Goal: Task Accomplishment & Management: Use online tool/utility

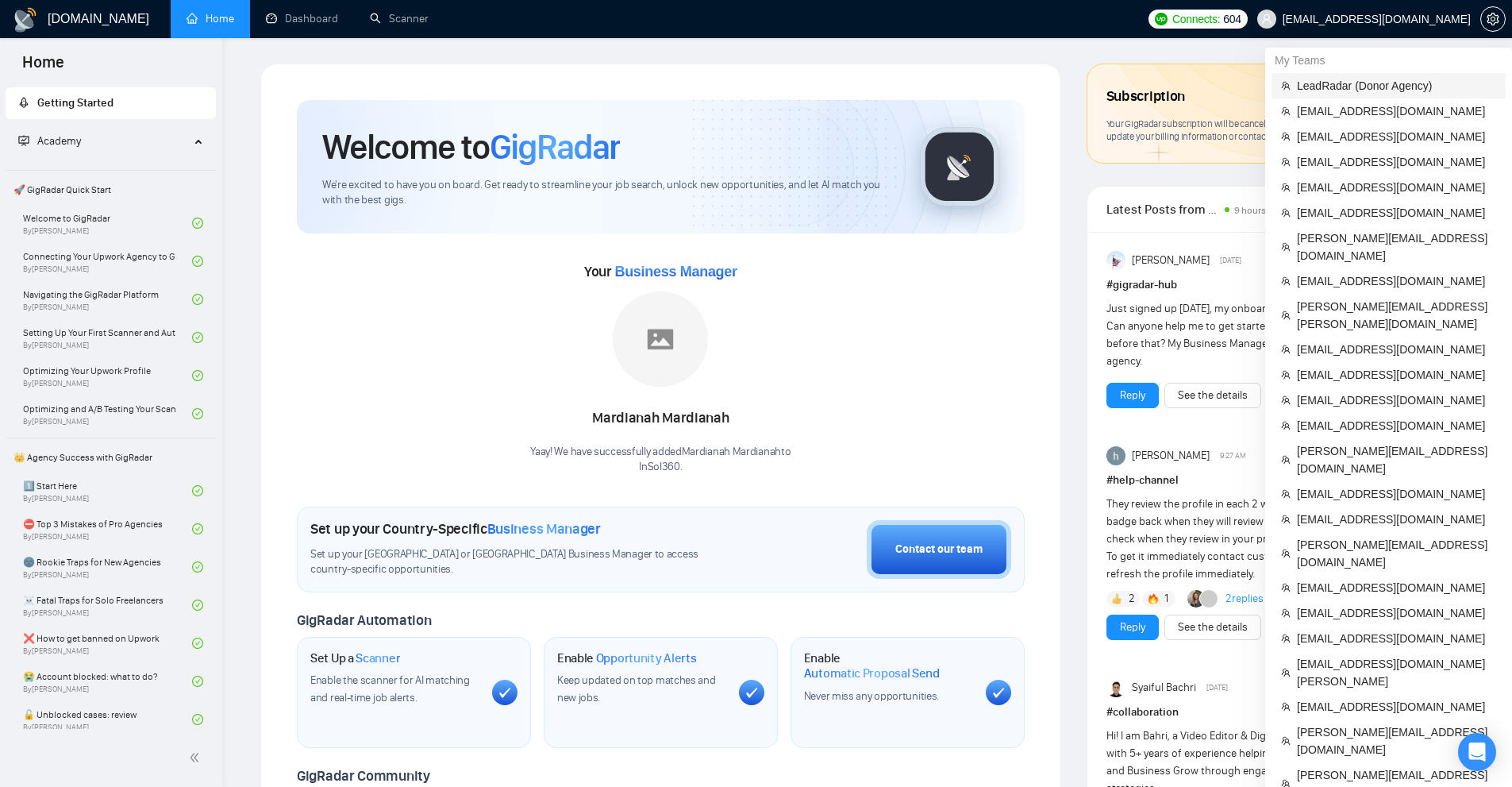
click at [1364, 83] on span "LeadRadar (Donor Agency)" at bounding box center [1397, 85] width 199 height 18
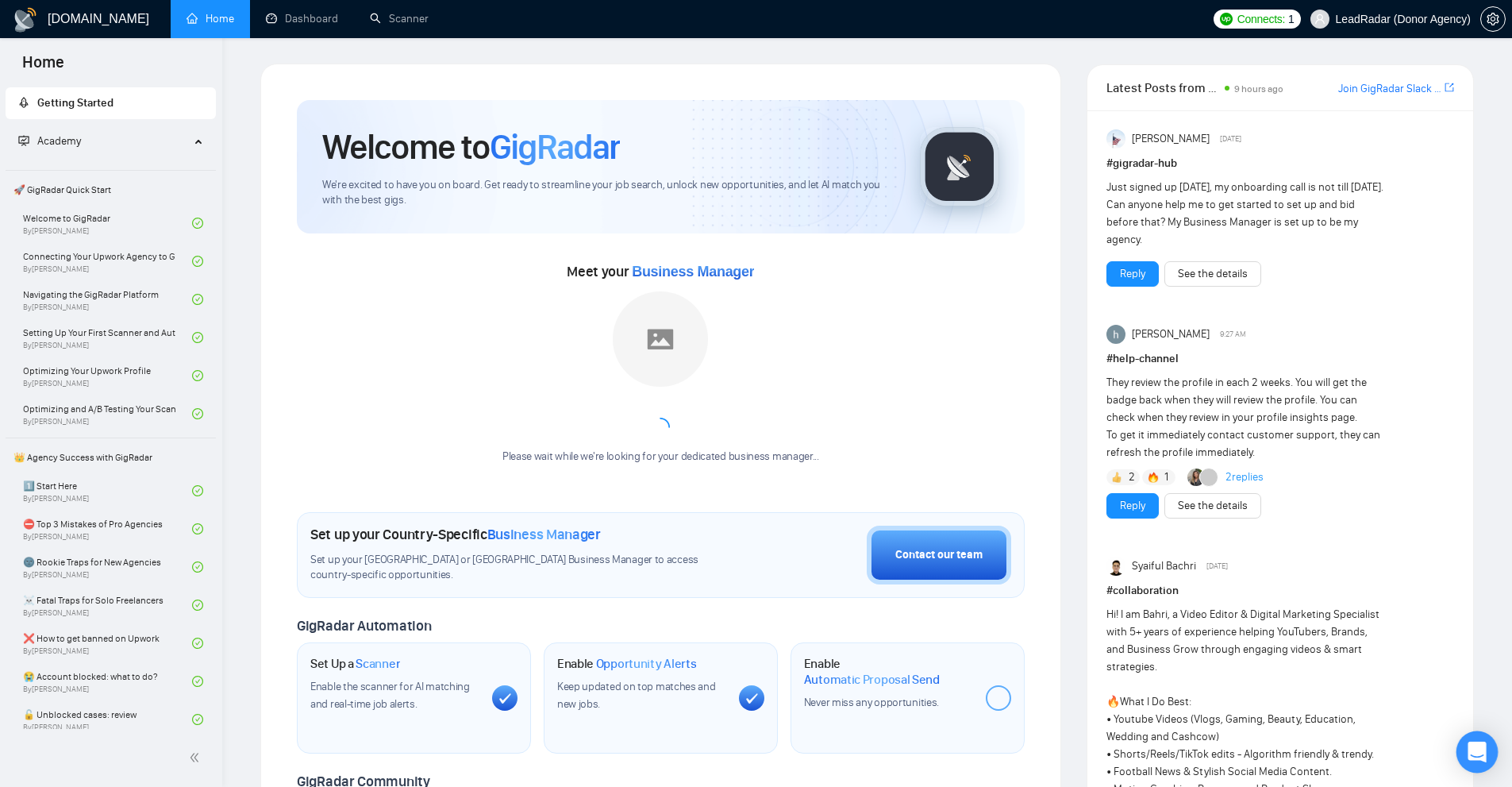
click at [1489, 750] on div "Open Intercom Messenger" at bounding box center [1477, 752] width 42 height 42
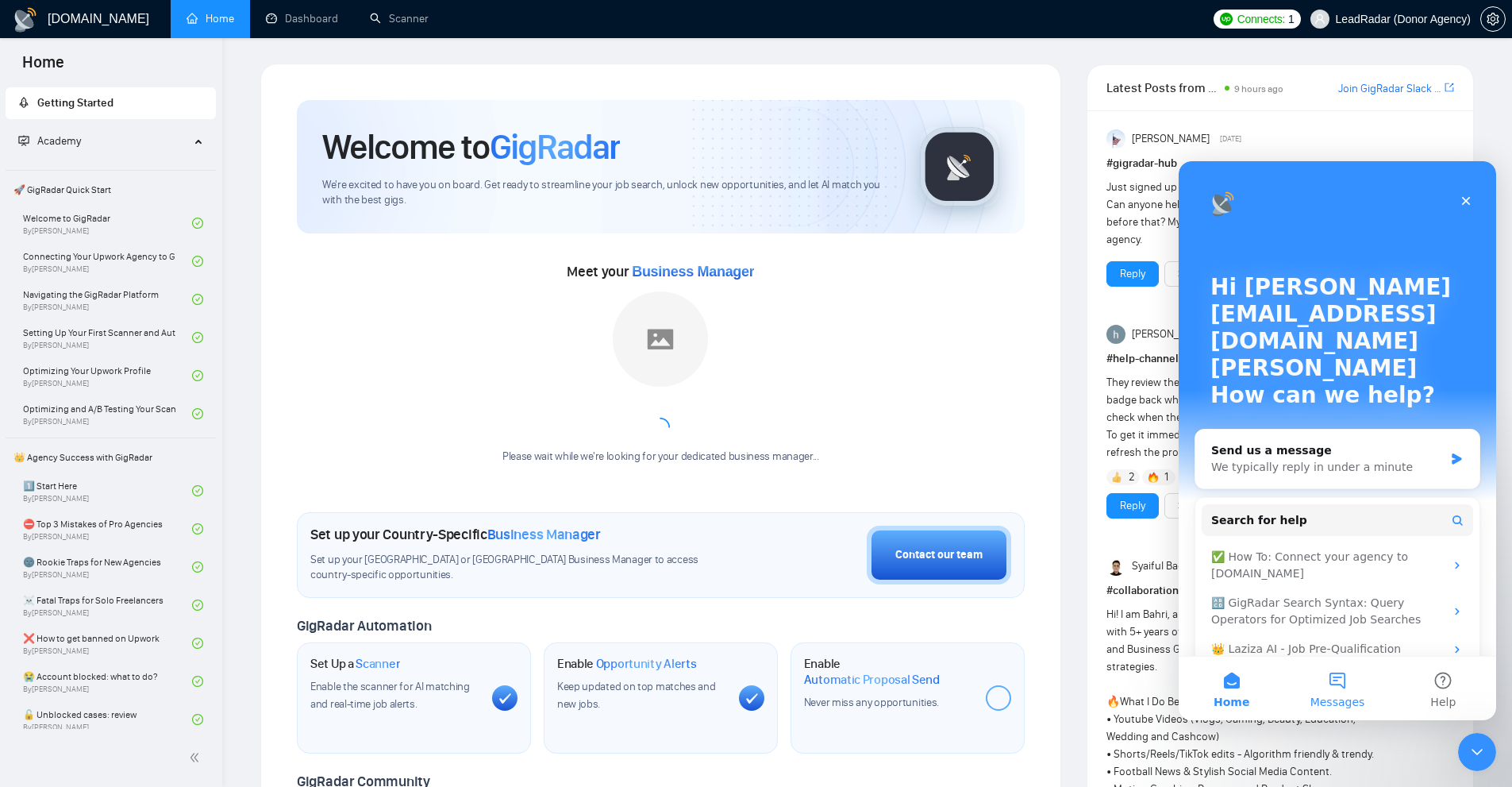
click at [1345, 701] on span "Messages" at bounding box center [1338, 702] width 54 height 11
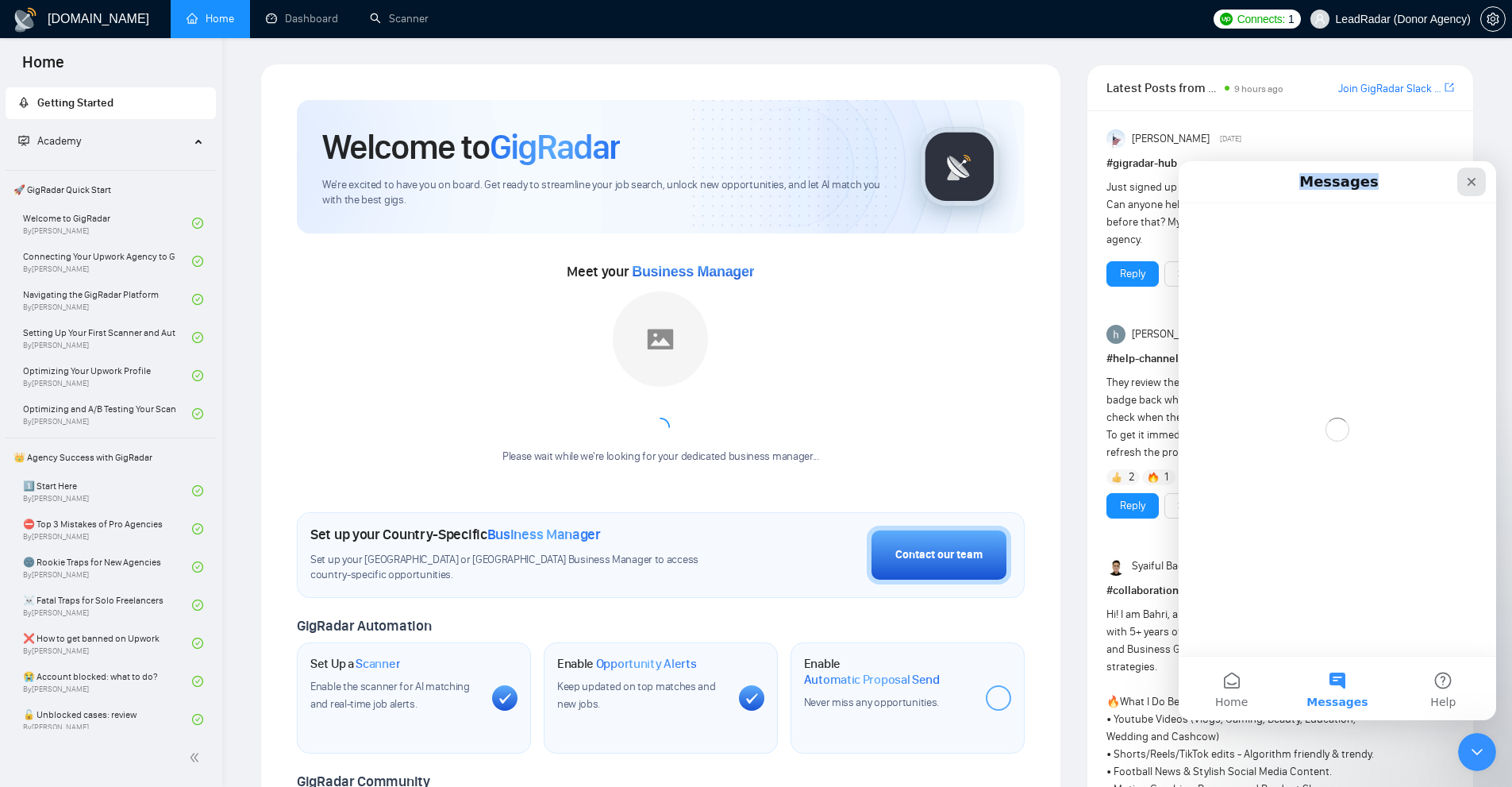
drag, startPoint x: 1354, startPoint y: 183, endPoint x: 1464, endPoint y: 178, distance: 110.1
click at [1464, 178] on div "Messages" at bounding box center [1337, 182] width 297 height 29
click at [1353, 179] on h1 "Messages" at bounding box center [1339, 182] width 86 height 27
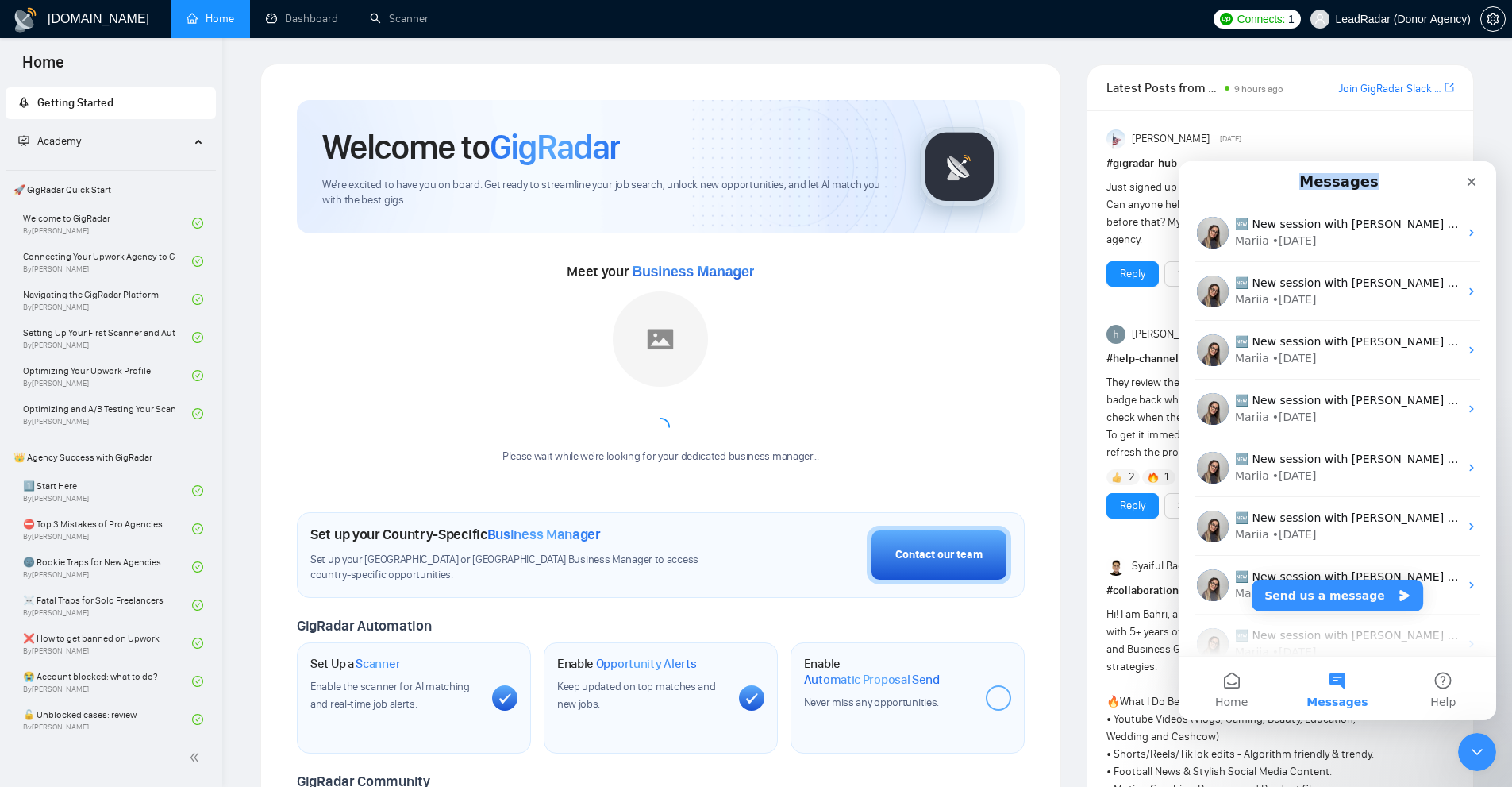
click at [1365, 192] on h1 "Messages" at bounding box center [1339, 182] width 86 height 27
drag, startPoint x: 1396, startPoint y: 577, endPoint x: 1362, endPoint y: 675, distance: 103.7
click at [1360, 675] on div "Messages 🆕 New session with [PERSON_NAME] - [DATE]! 🧪 [PERSON_NAME]’s Lab Think…" at bounding box center [1337, 440] width 318 height 559
click at [1367, 597] on button "Send us a message" at bounding box center [1337, 595] width 171 height 32
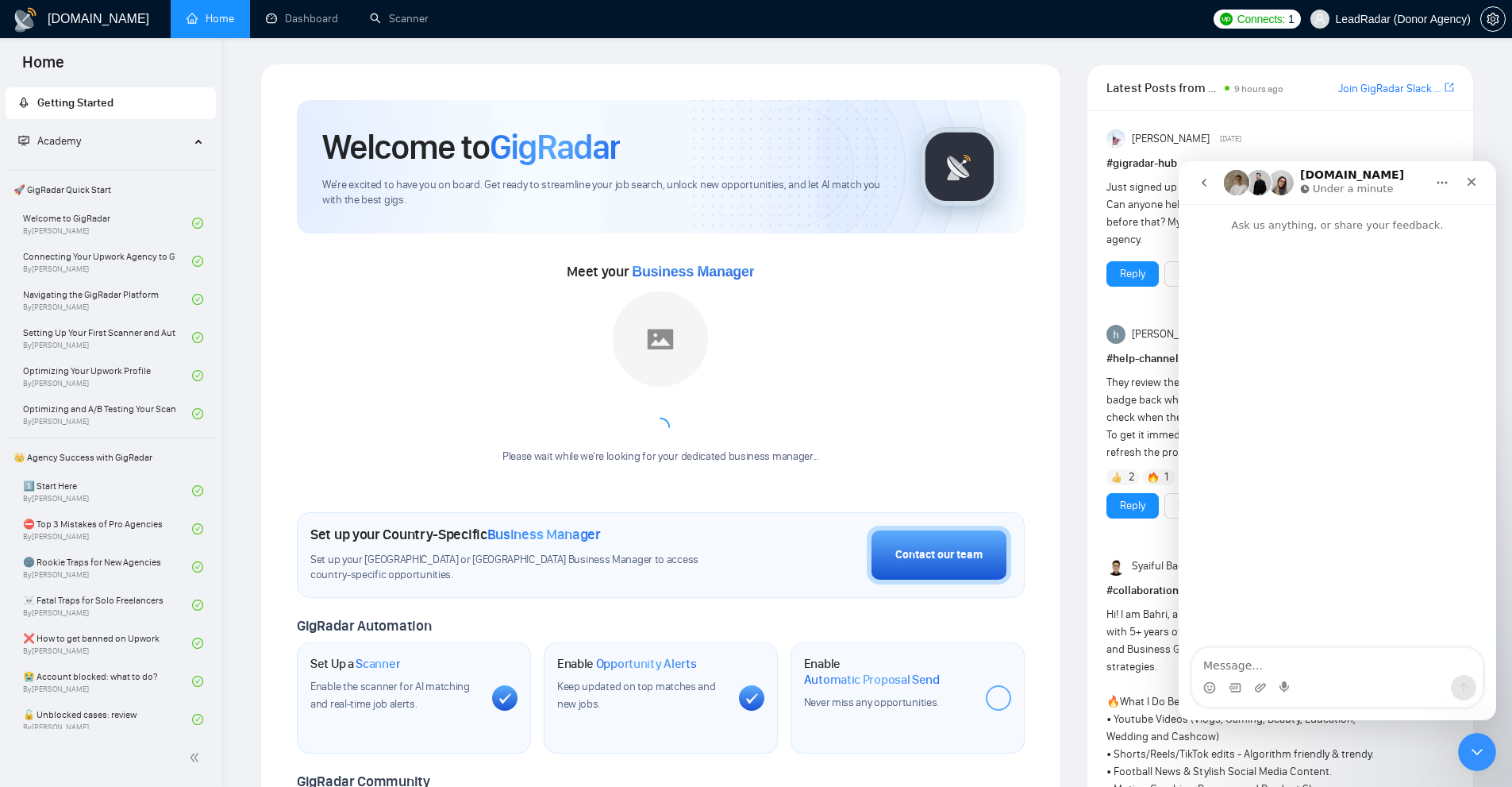
click at [1287, 661] on textarea "Message…" at bounding box center [1337, 662] width 290 height 27
click at [1239, 639] on textarea "feature request: a client has suggested [PERSON_NAME] introduces email notifica…" at bounding box center [1337, 629] width 290 height 90
click at [1354, 641] on textarea "feature request: a client has suggested [PERSON_NAME] introduces email notifica…" at bounding box center [1337, 629] width 290 height 90
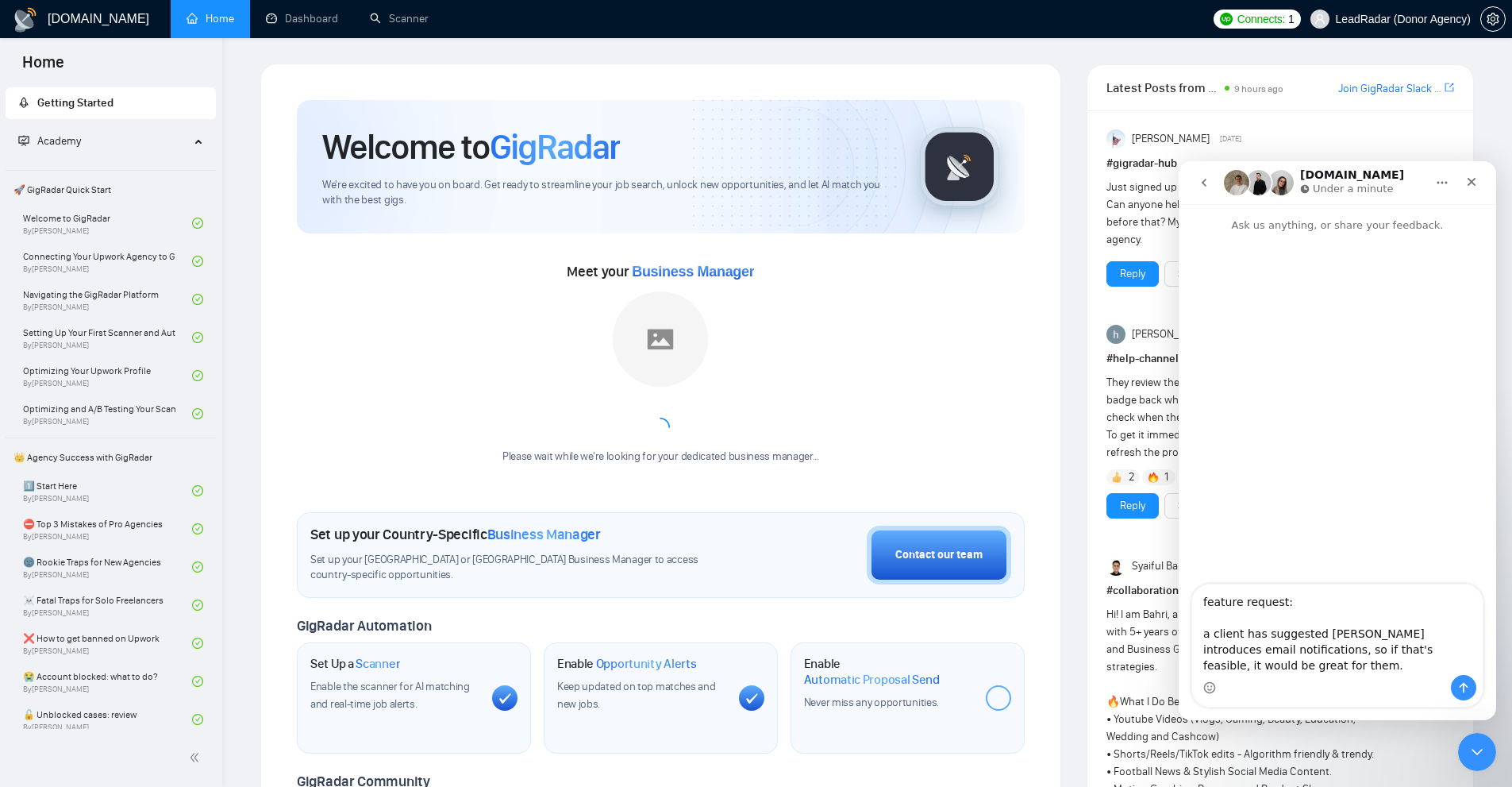
drag, startPoint x: 1426, startPoint y: 635, endPoint x: 1314, endPoint y: 667, distance: 116.5
click at [1350, 665] on textarea "feature request: a client has suggested [PERSON_NAME] introduces email notifica…" at bounding box center [1337, 629] width 290 height 90
click at [1304, 667] on textarea "feature request: a client has suggested [PERSON_NAME] introduces email notifica…" at bounding box center [1337, 629] width 290 height 90
click at [1263, 651] on textarea "feature request: a client has suggested [PERSON_NAME] introduces email notifica…" at bounding box center [1337, 629] width 290 height 90
type textarea "feature request: a client has suggested GigRadar introduces email notifications…"
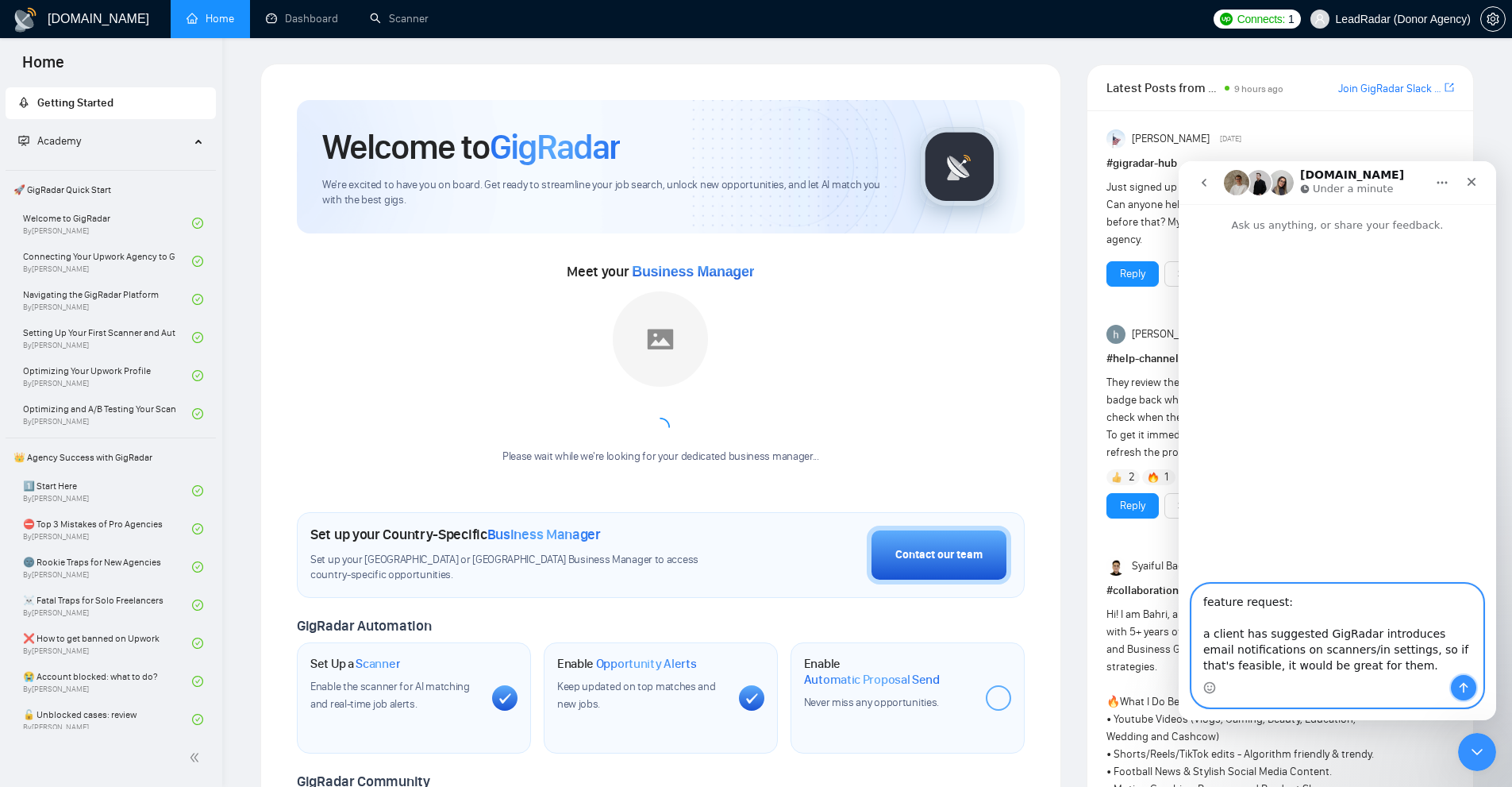
click at [1460, 687] on icon "Send a message…" at bounding box center [1464, 688] width 9 height 10
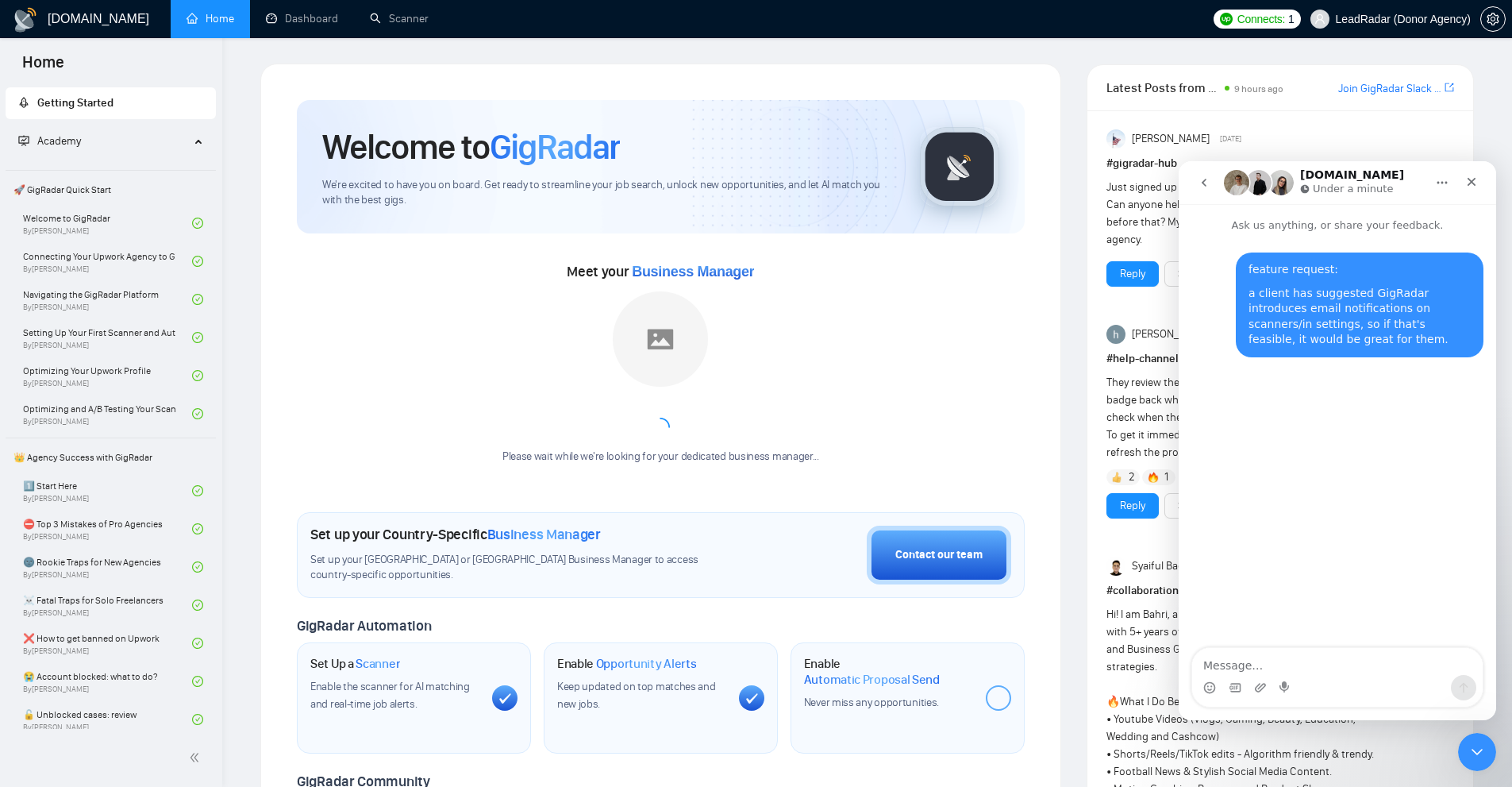
click at [1207, 181] on icon "go back" at bounding box center [1204, 182] width 13 height 13
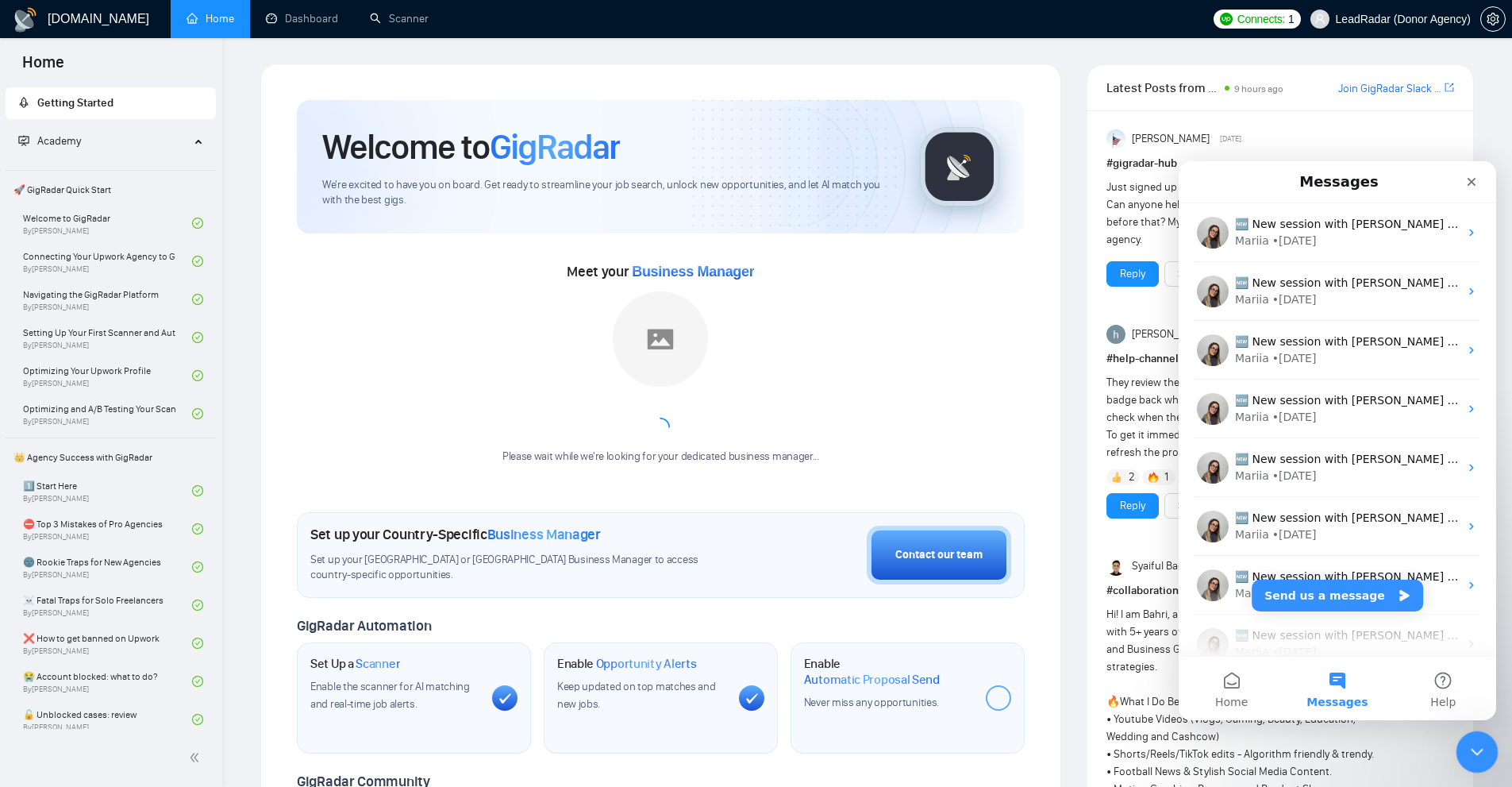
click at [1488, 742] on div "Close Intercom Messenger" at bounding box center [1475, 750] width 38 height 38
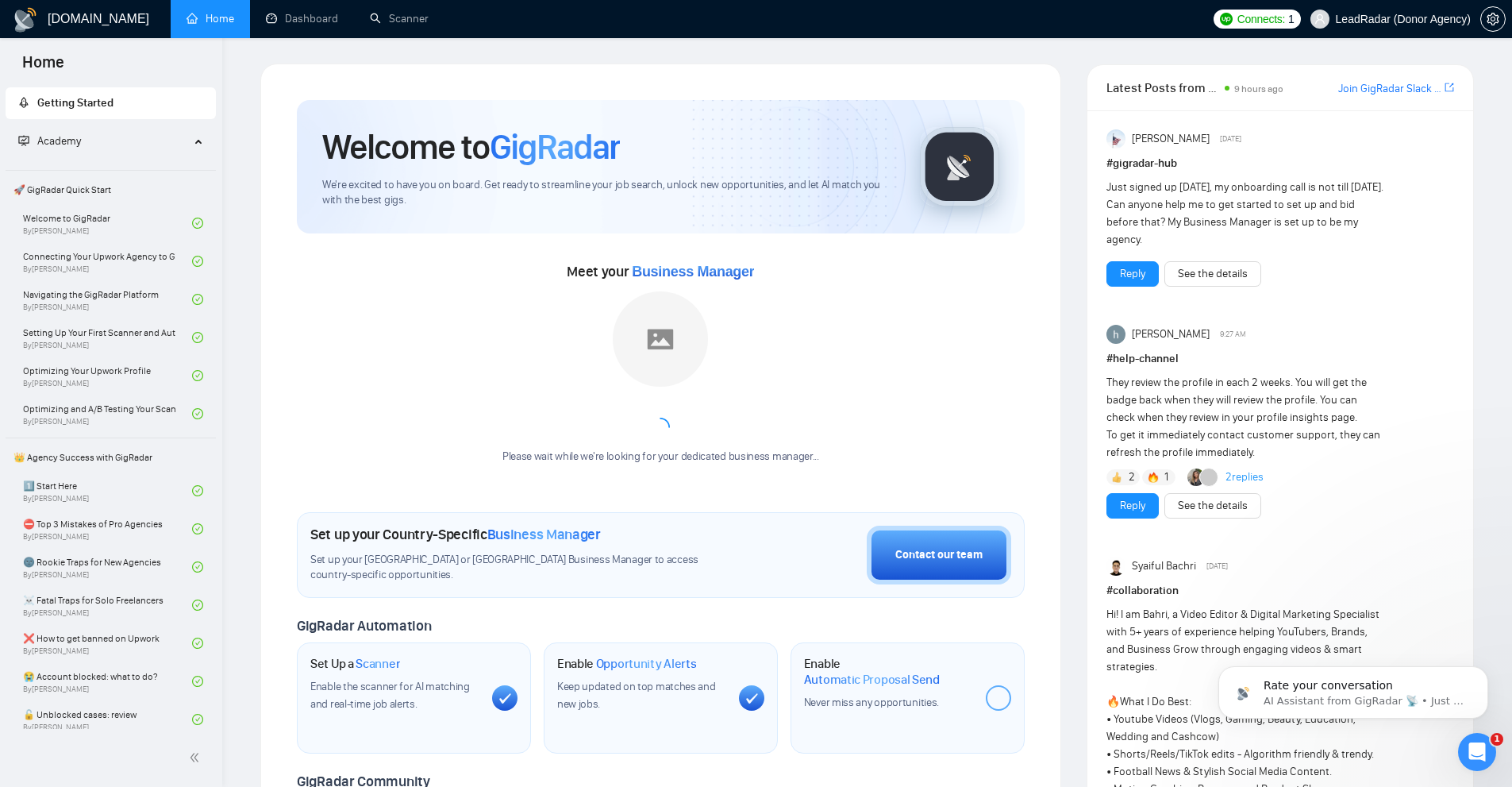
scroll to position [207, 0]
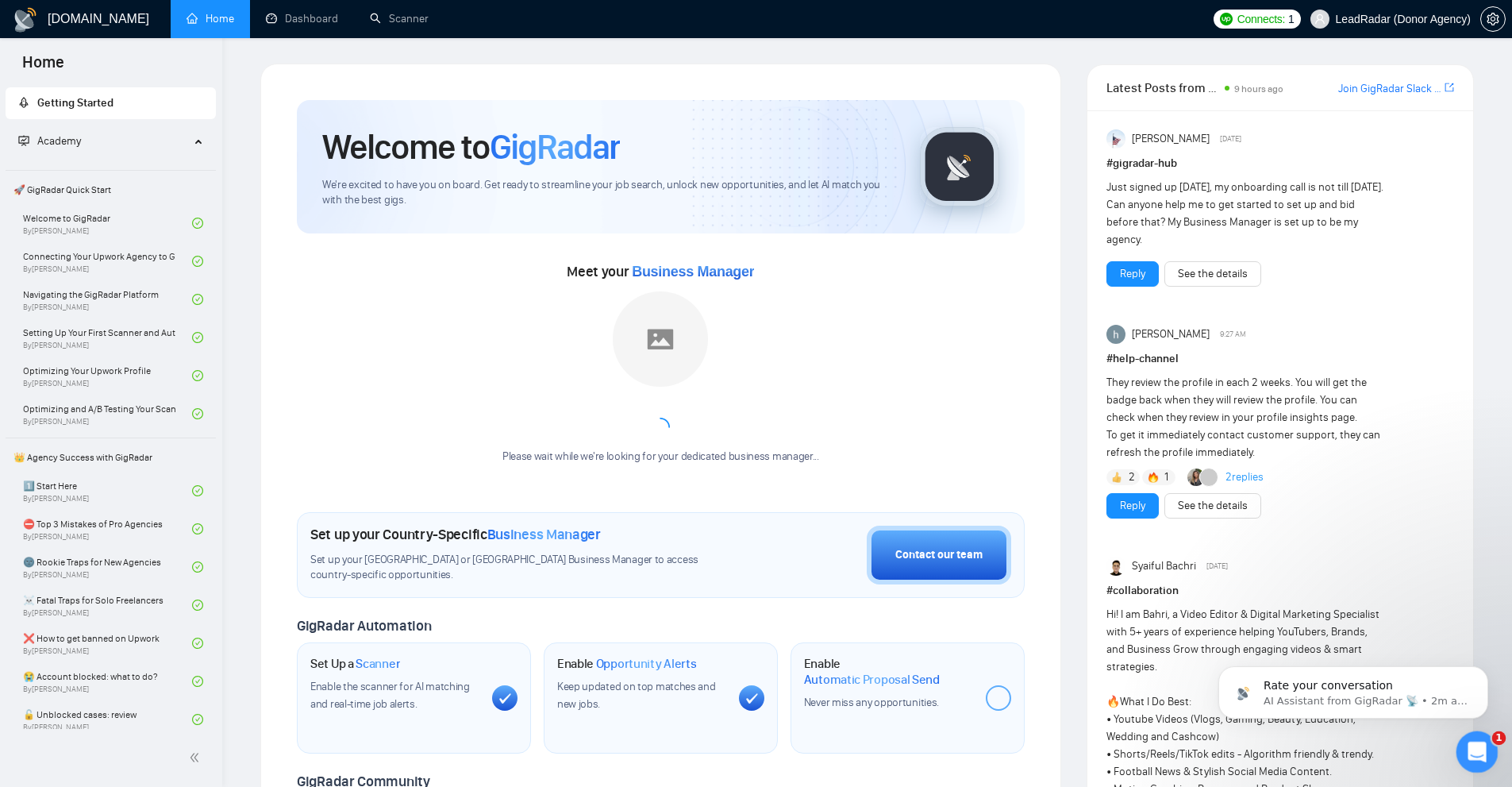
click at [1485, 759] on div "Open Intercom Messenger" at bounding box center [1475, 750] width 53 height 53
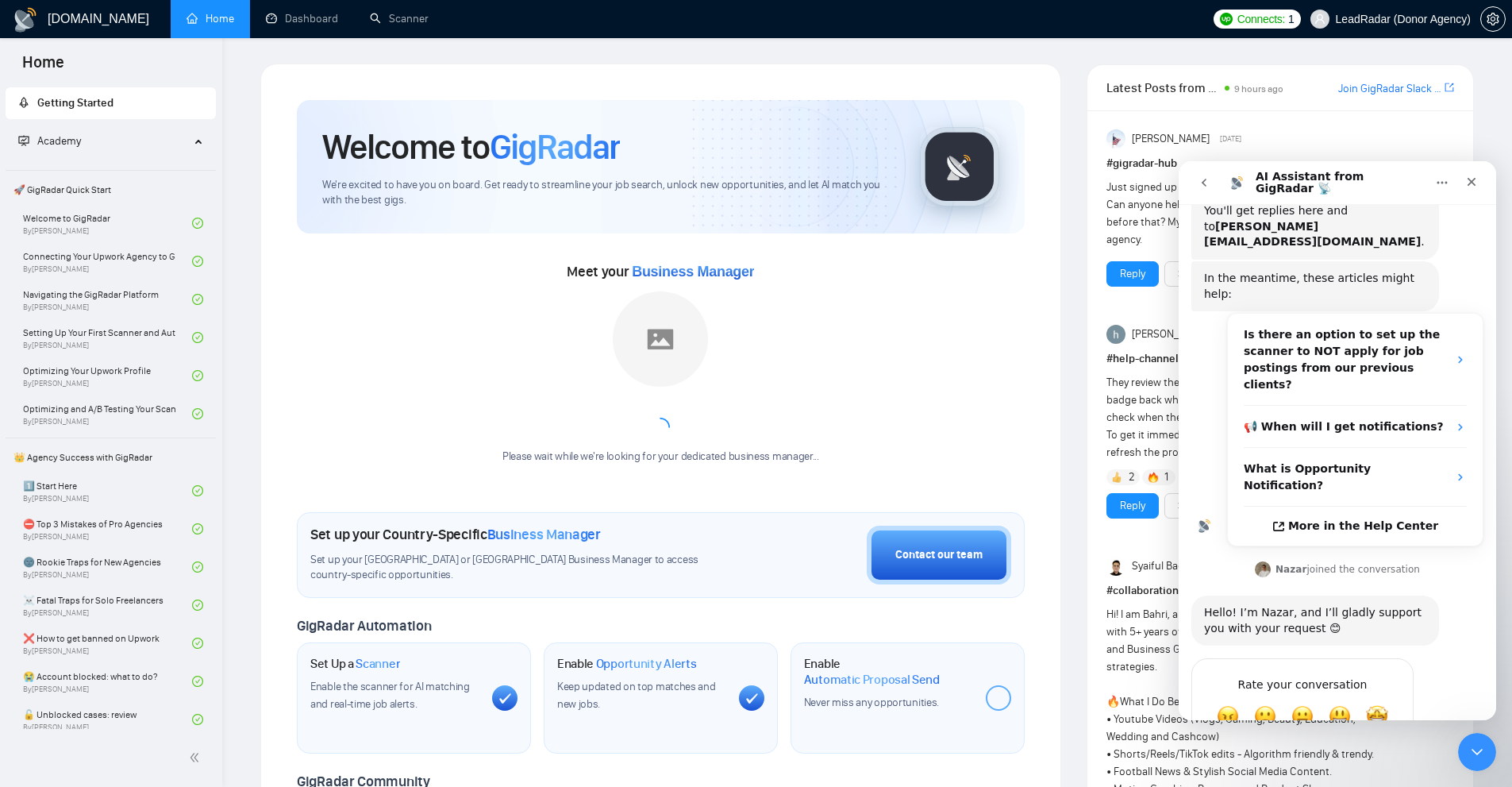
click at [1347, 606] on div "Hello! I’m Nazar, and I’ll gladly support you with your request 😊" at bounding box center [1315, 621] width 222 height 31
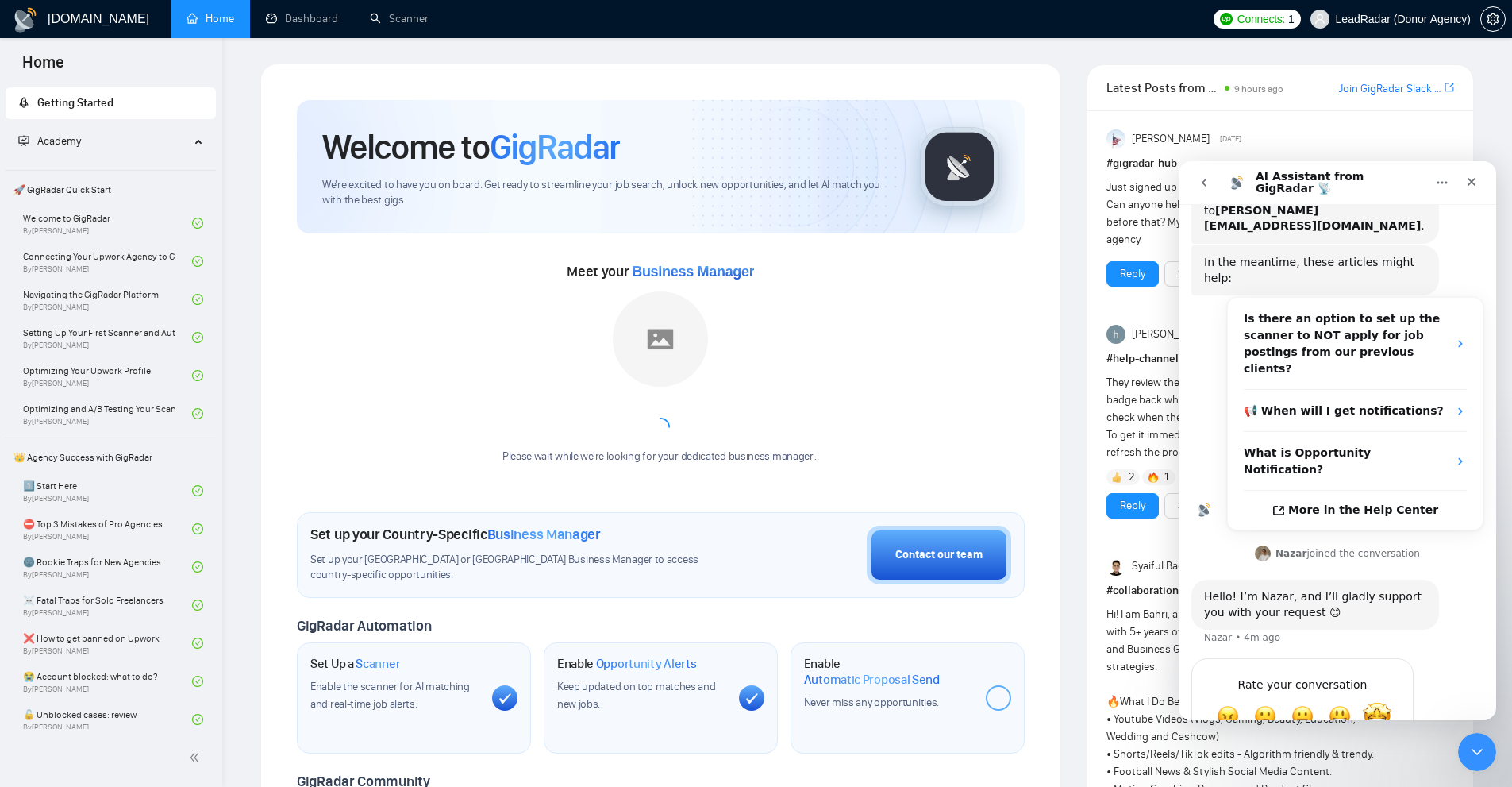
click at [1381, 702] on span "Amazing" at bounding box center [1377, 716] width 29 height 29
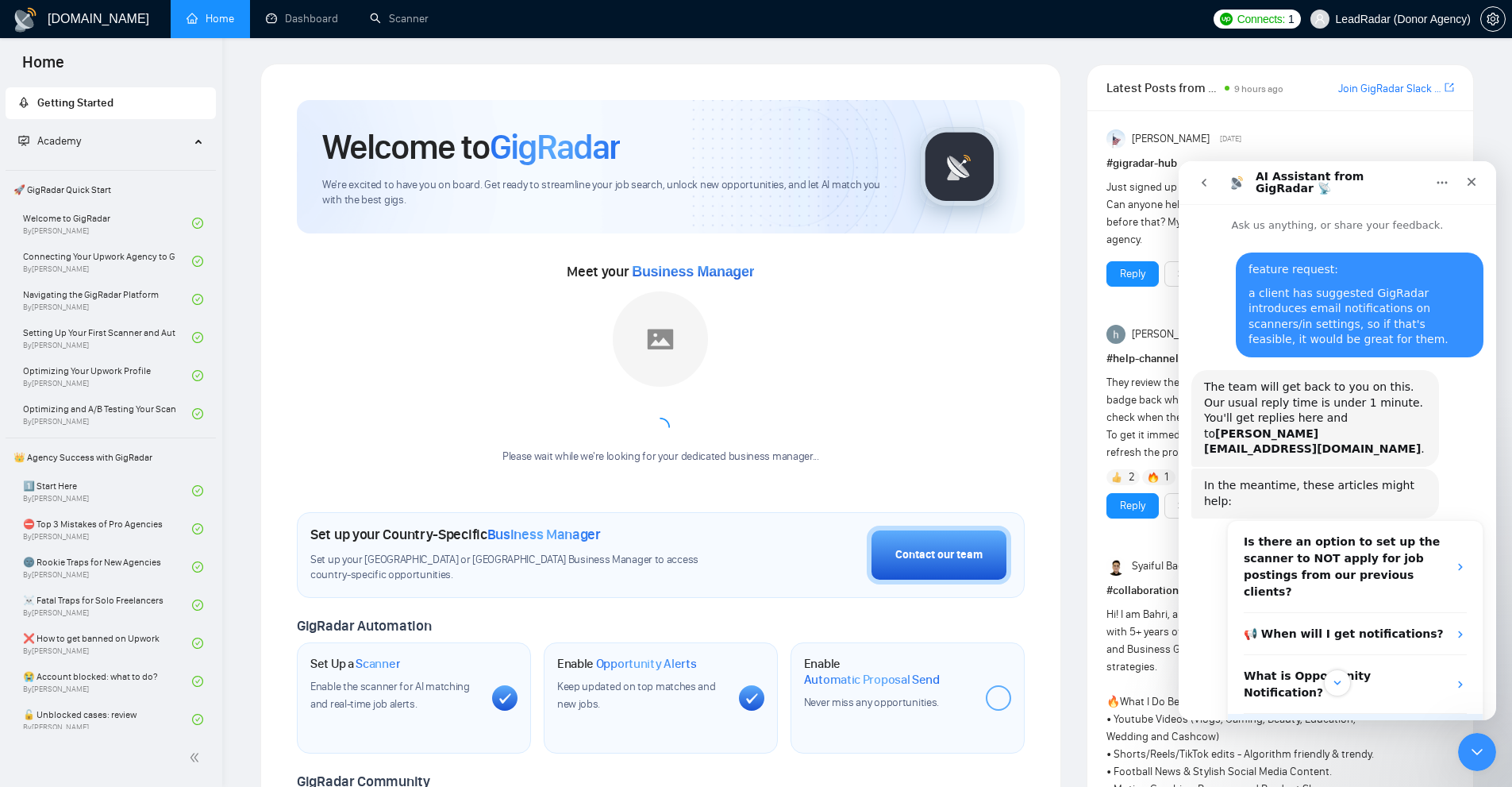
scroll to position [266, 0]
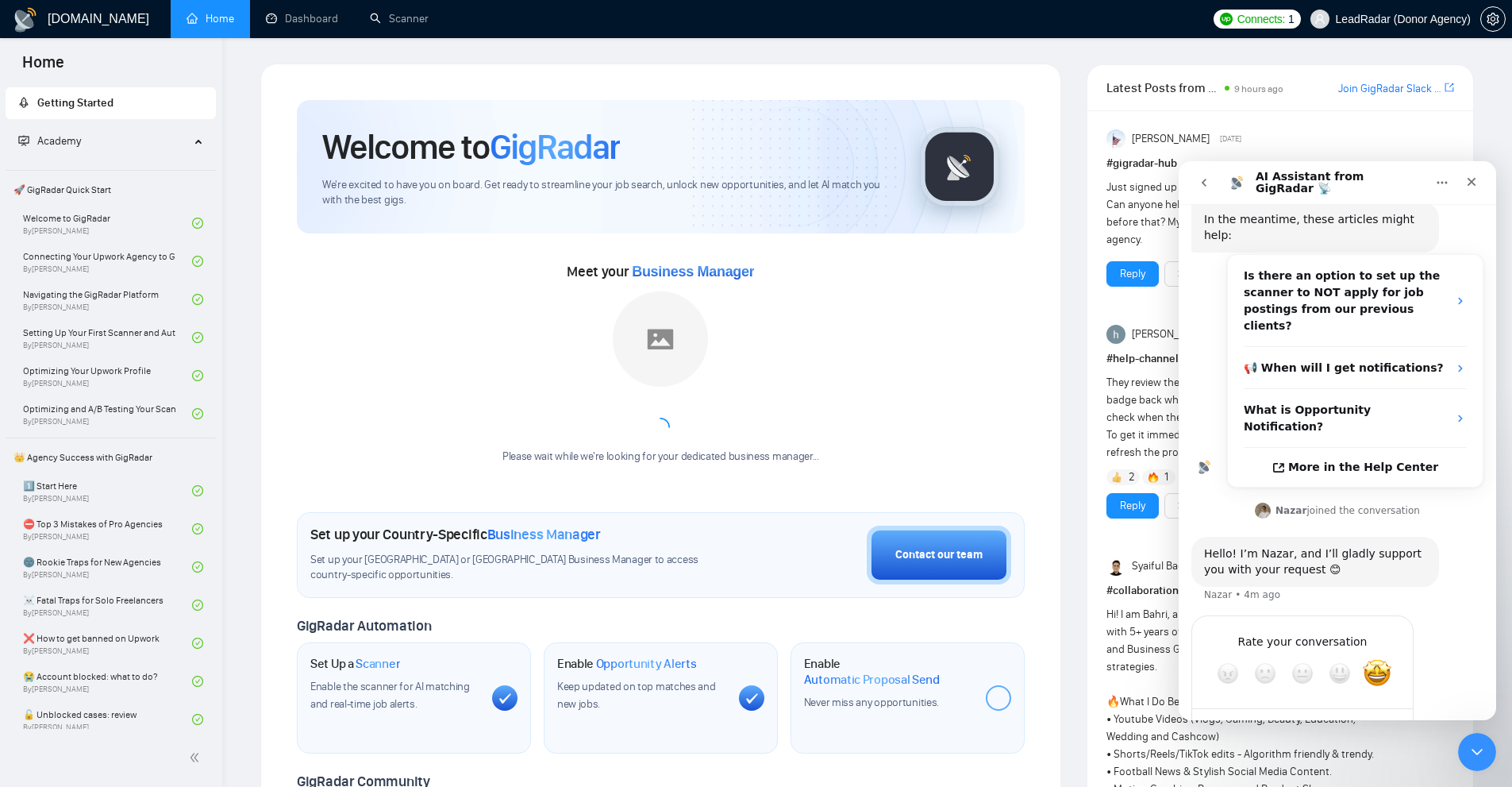
click at [1260, 713] on textarea "Tell us more…" at bounding box center [1287, 730] width 165 height 34
click at [1468, 757] on icon "Close Intercom Messenger" at bounding box center [1475, 750] width 19 height 19
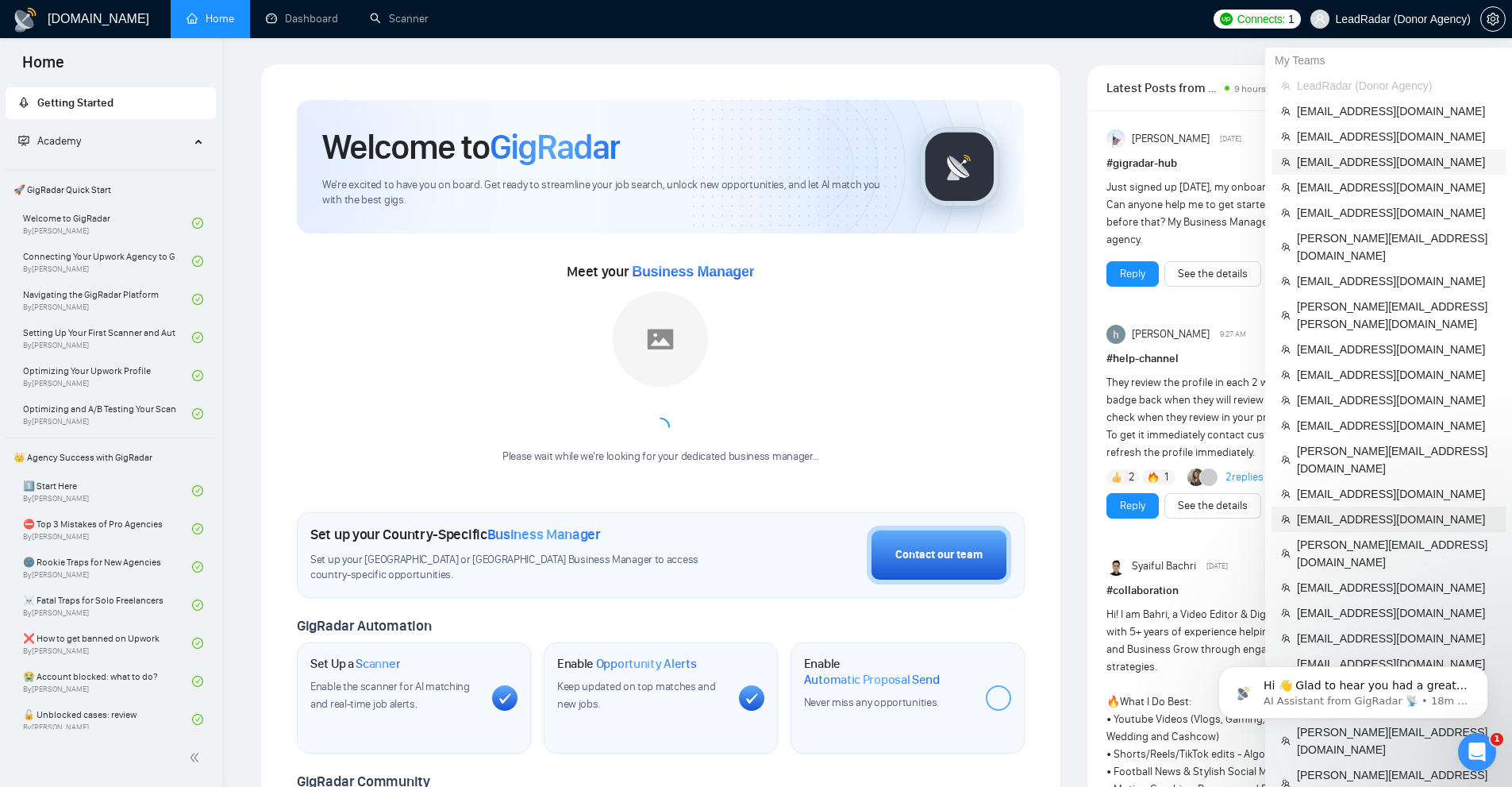
scroll to position [238, 0]
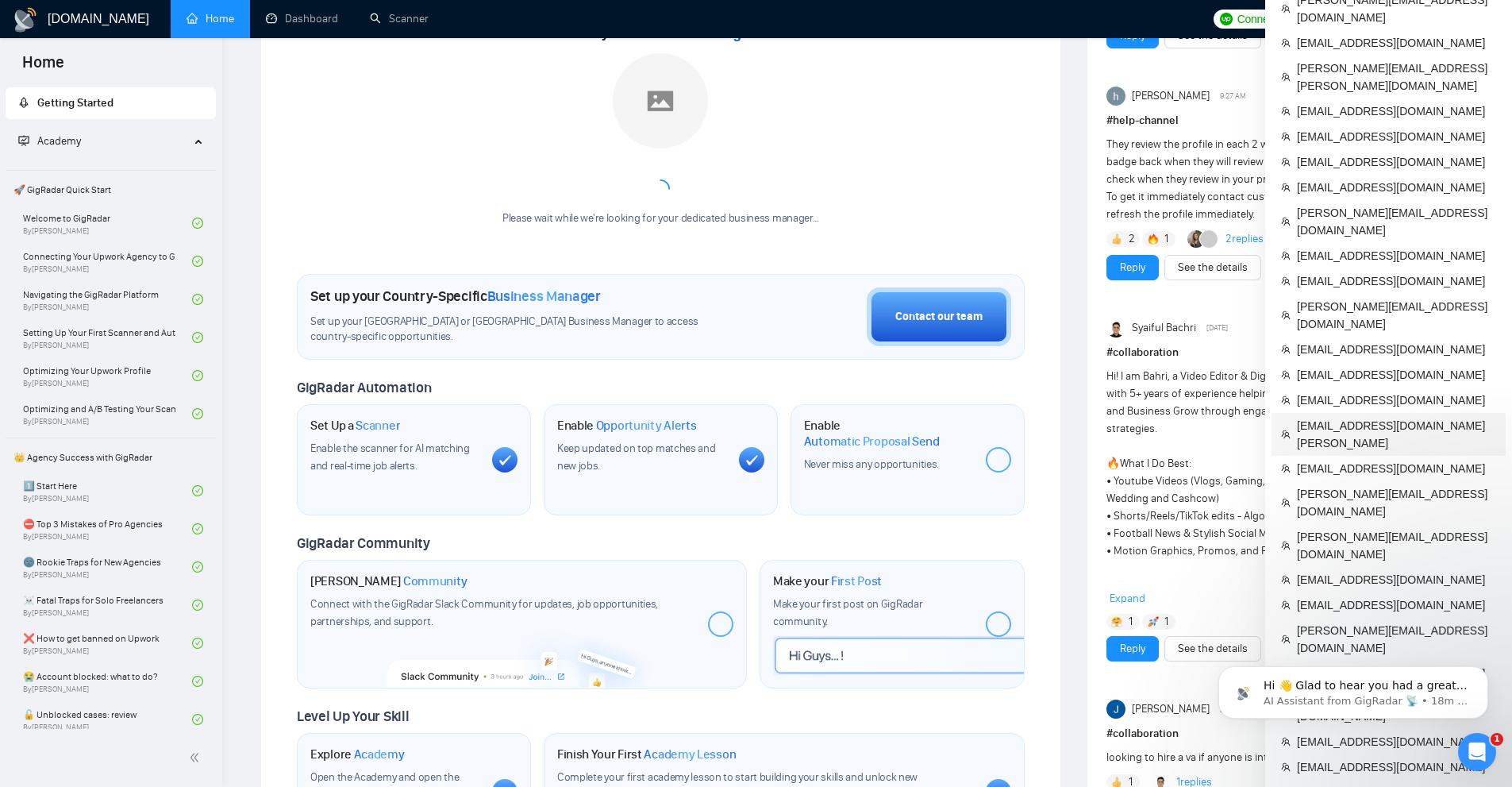
click at [1339, 417] on span "[EMAIL_ADDRESS][DOMAIN_NAME][PERSON_NAME]" at bounding box center [1397, 434] width 199 height 35
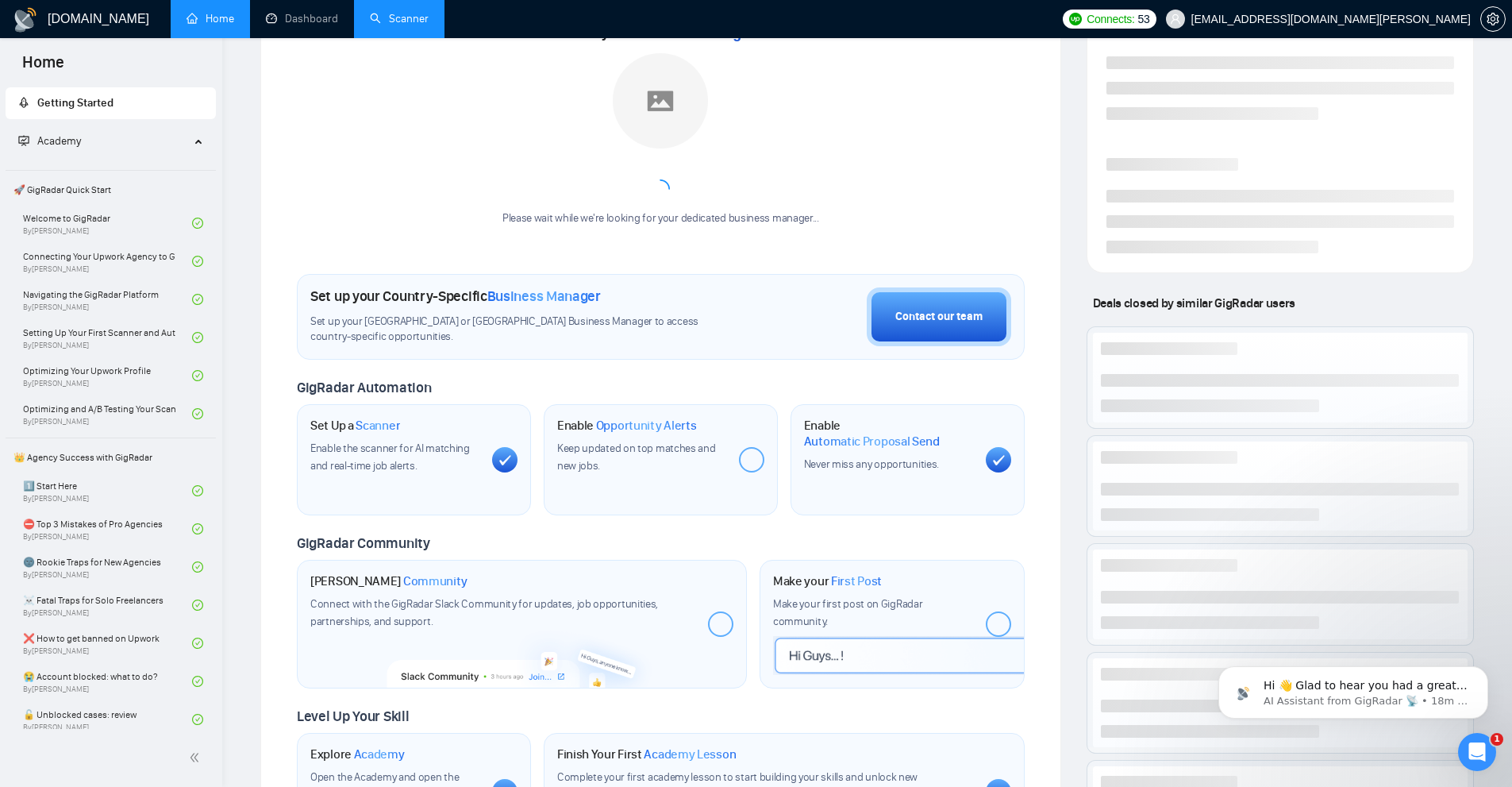
click at [429, 18] on link "Scanner" at bounding box center [399, 19] width 59 height 14
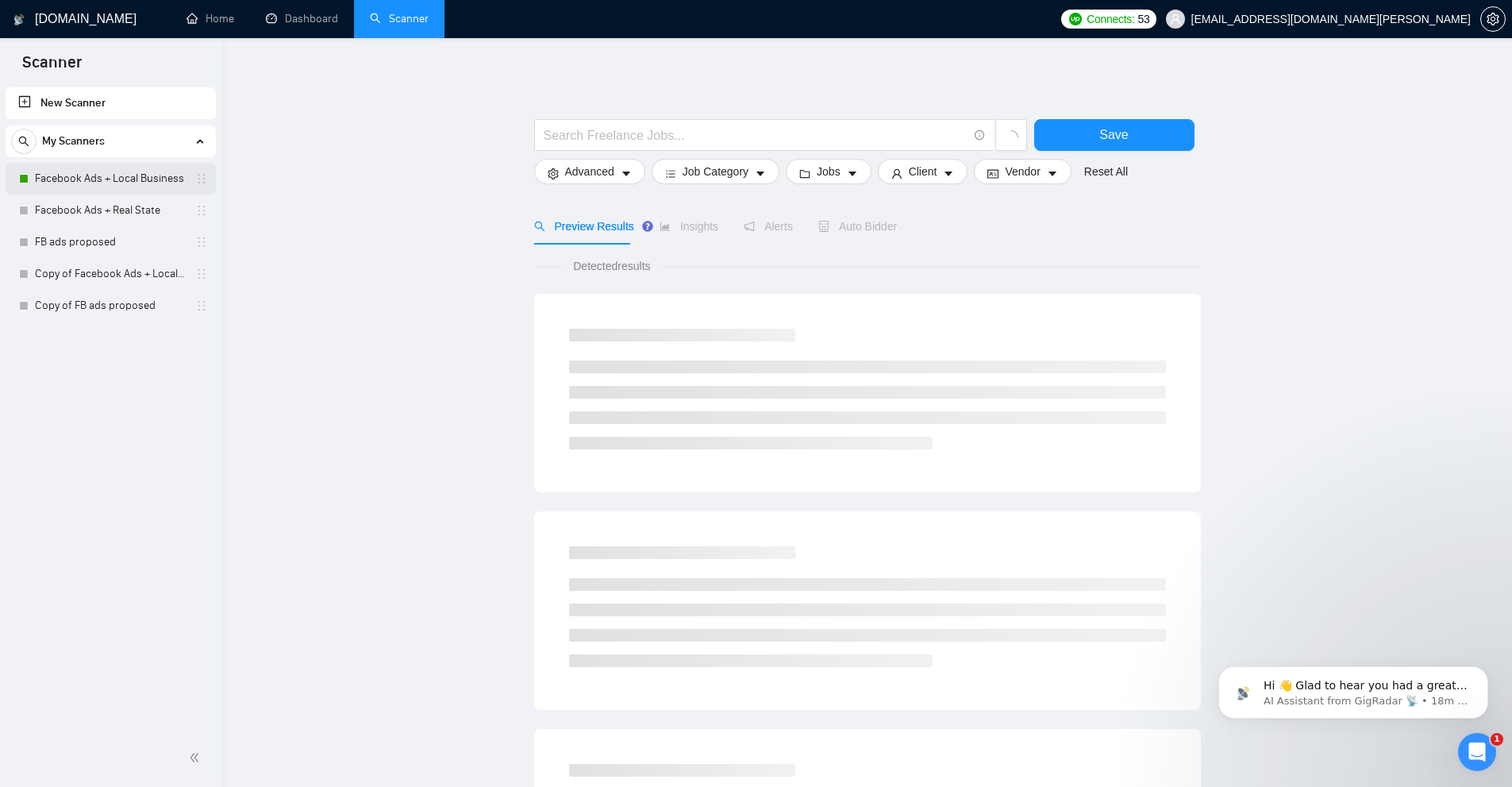
click at [117, 168] on link "Facebook Ads + Local Business" at bounding box center [110, 178] width 151 height 32
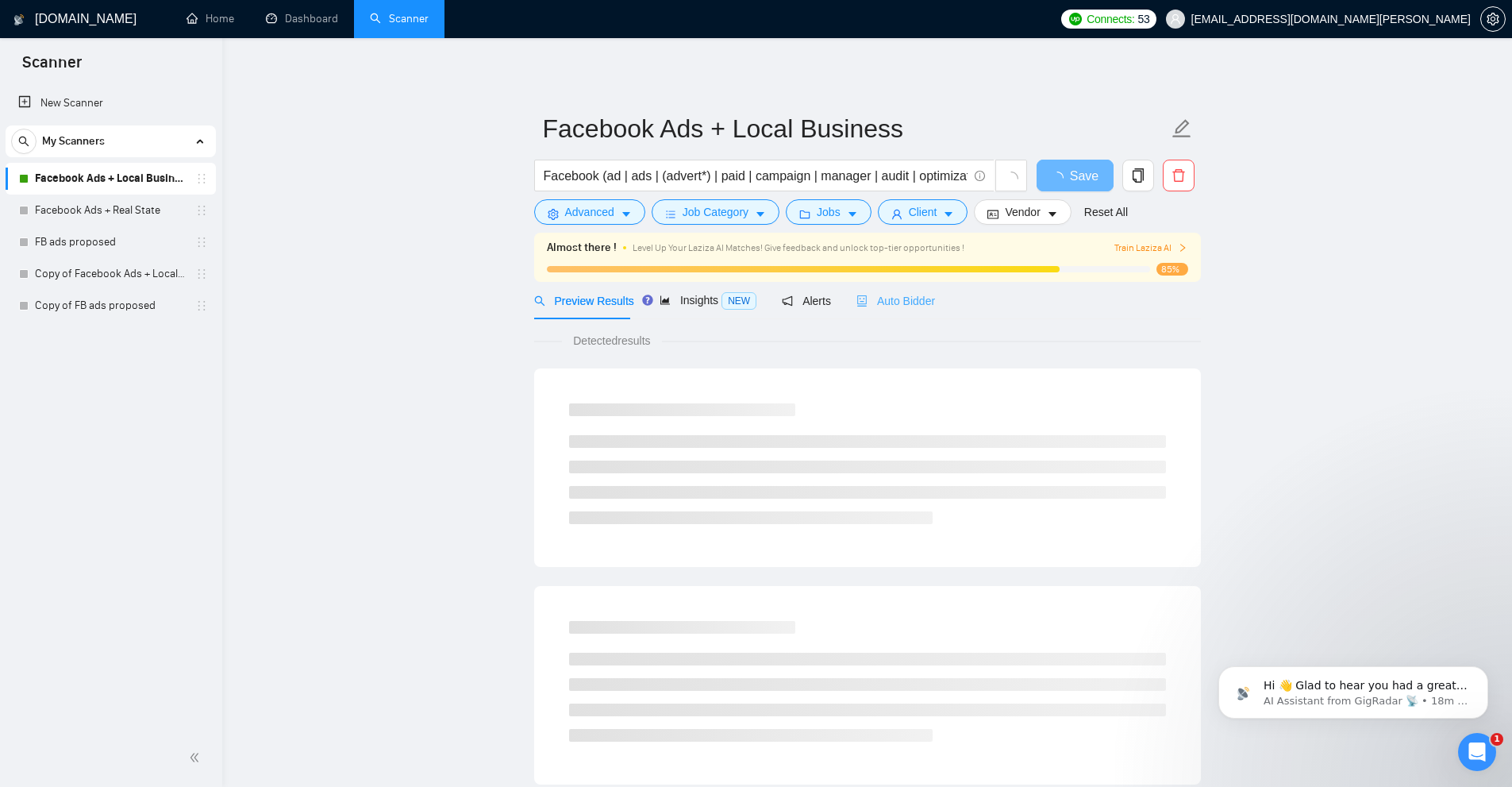
click at [899, 313] on div "Auto Bidder" at bounding box center [896, 301] width 78 height 37
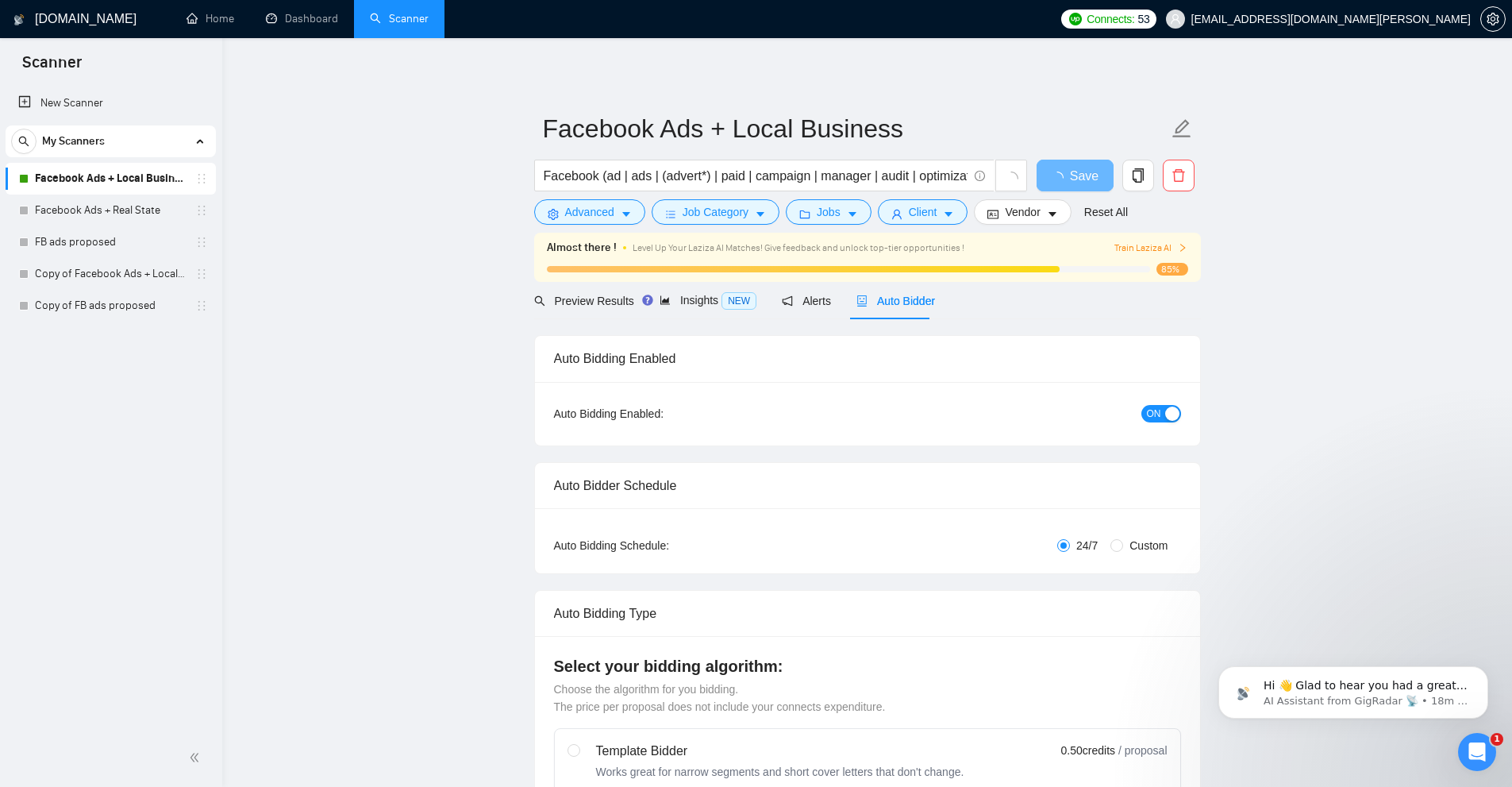
checkbox input "true"
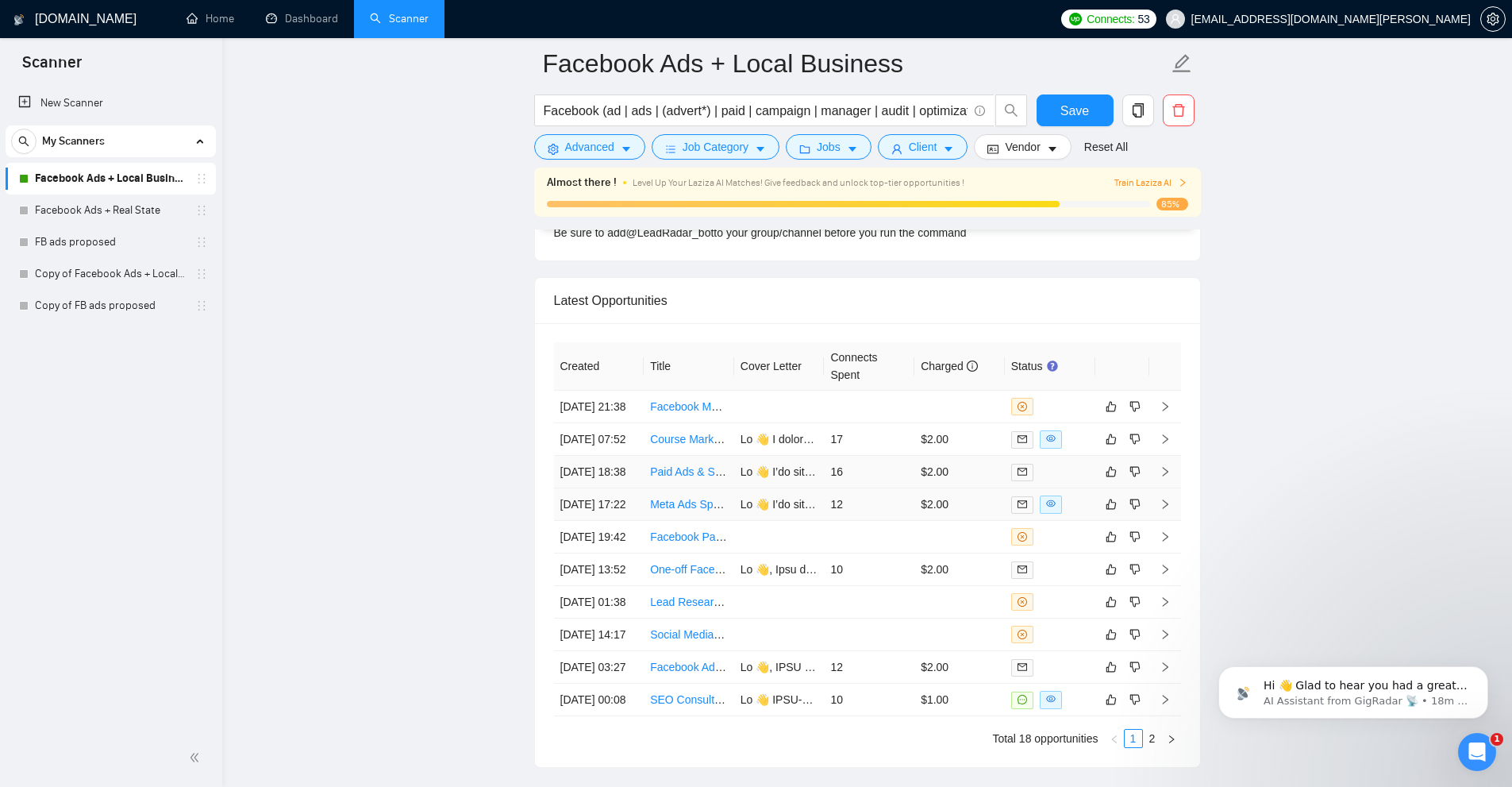
scroll to position [4302, 0]
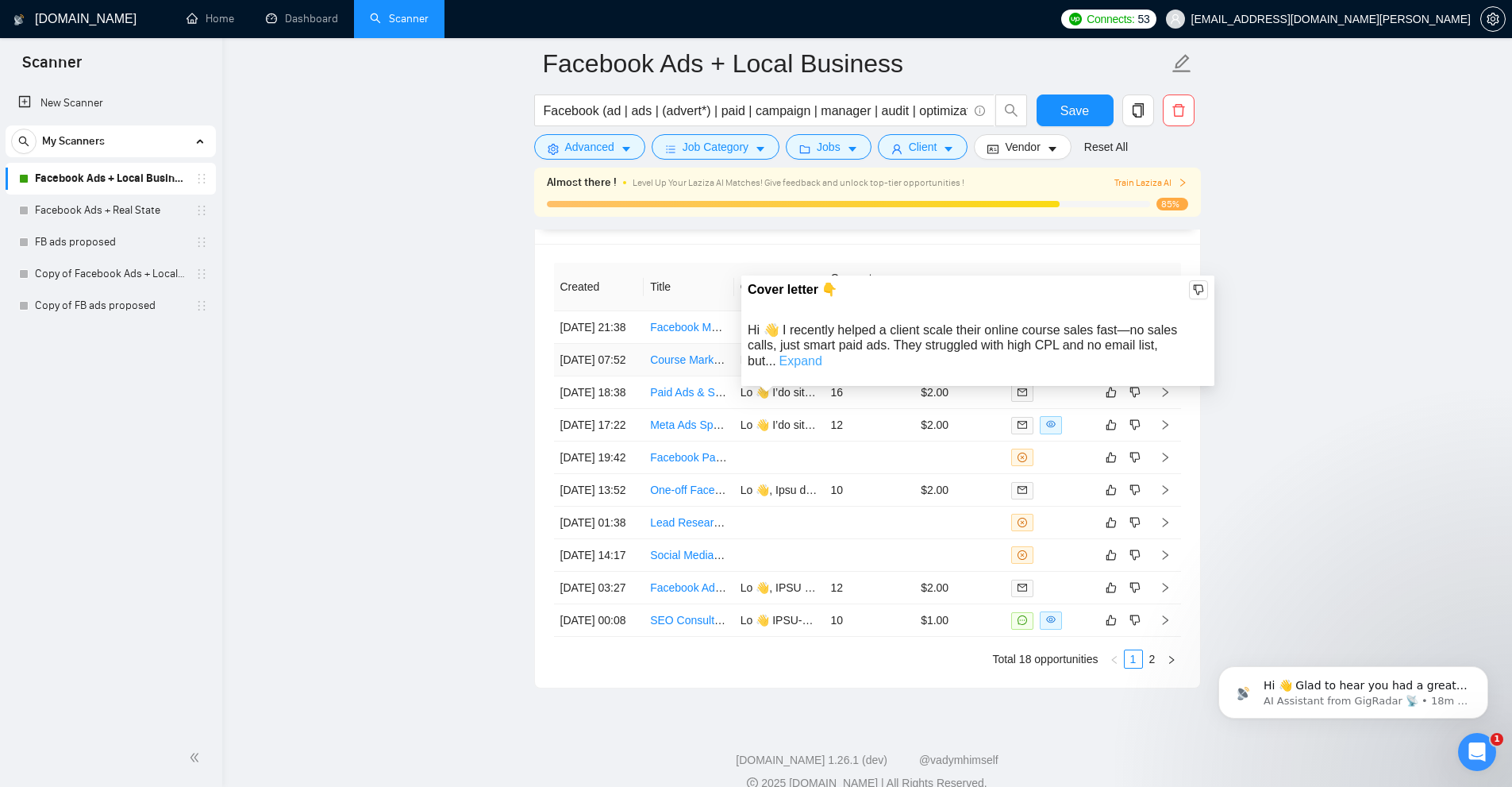
click at [822, 354] on link "Expand" at bounding box center [801, 361] width 43 height 14
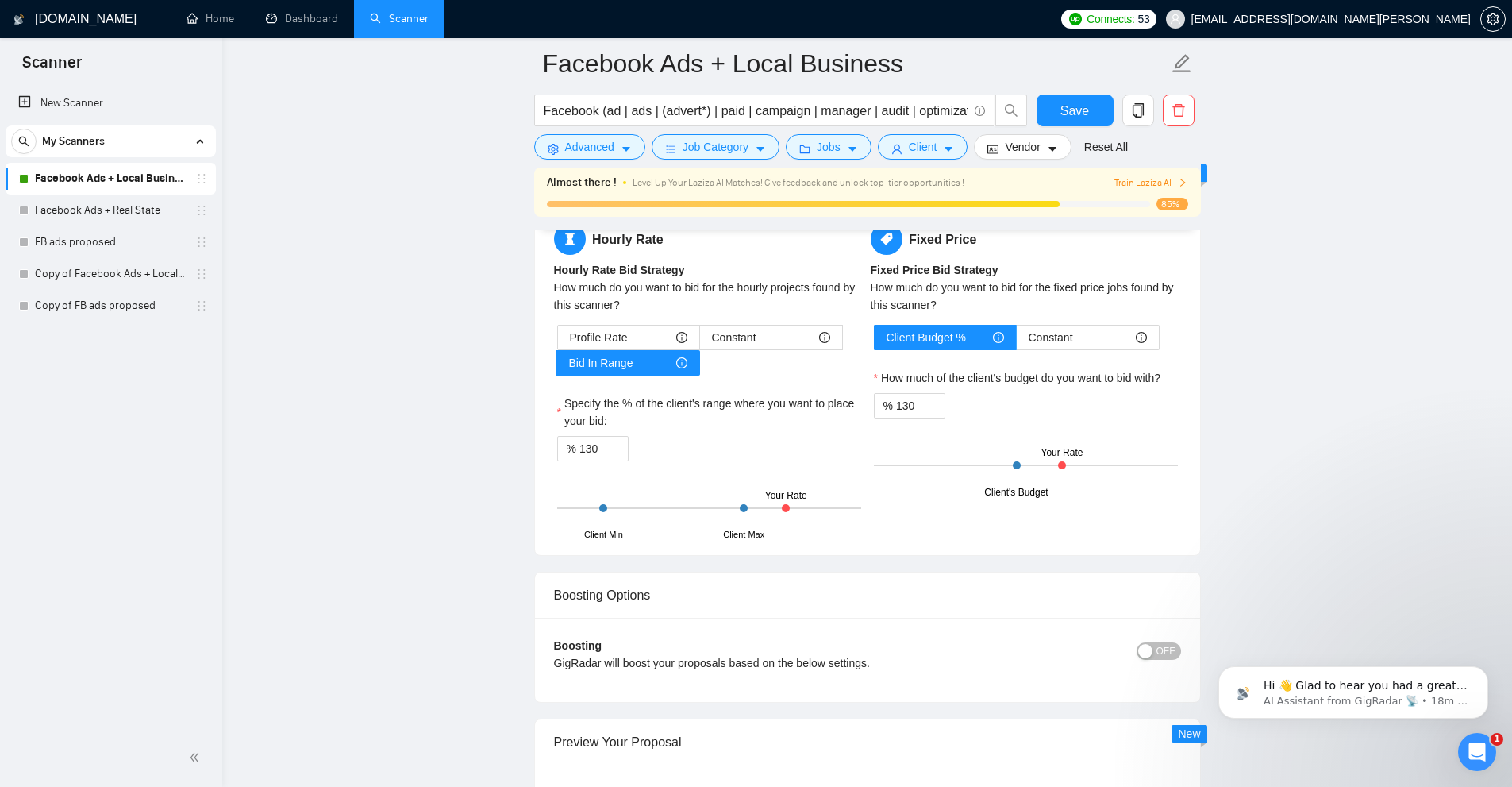
scroll to position [2340, 0]
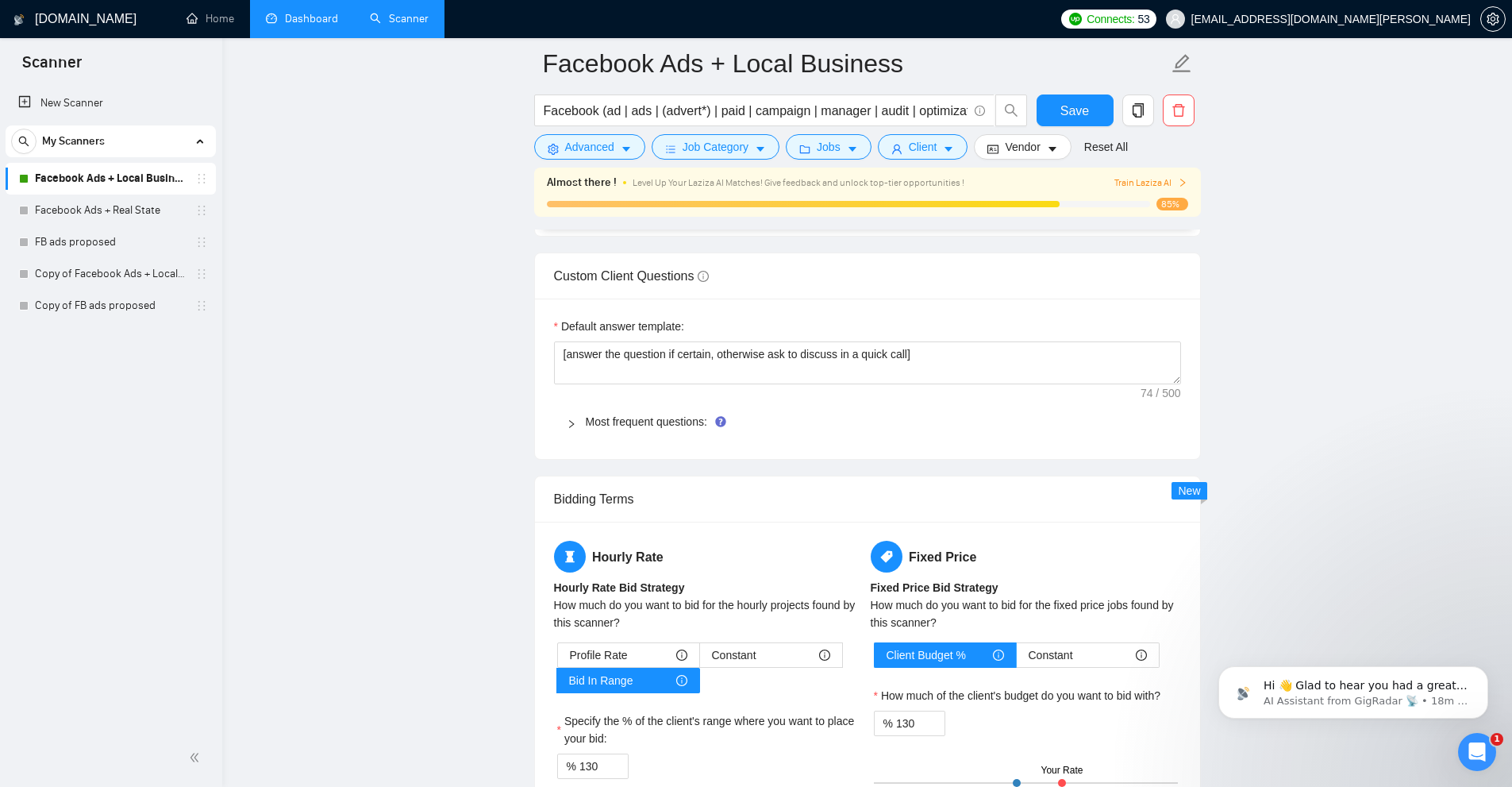
click at [312, 26] on link "Dashboard" at bounding box center [301, 19] width 72 height 14
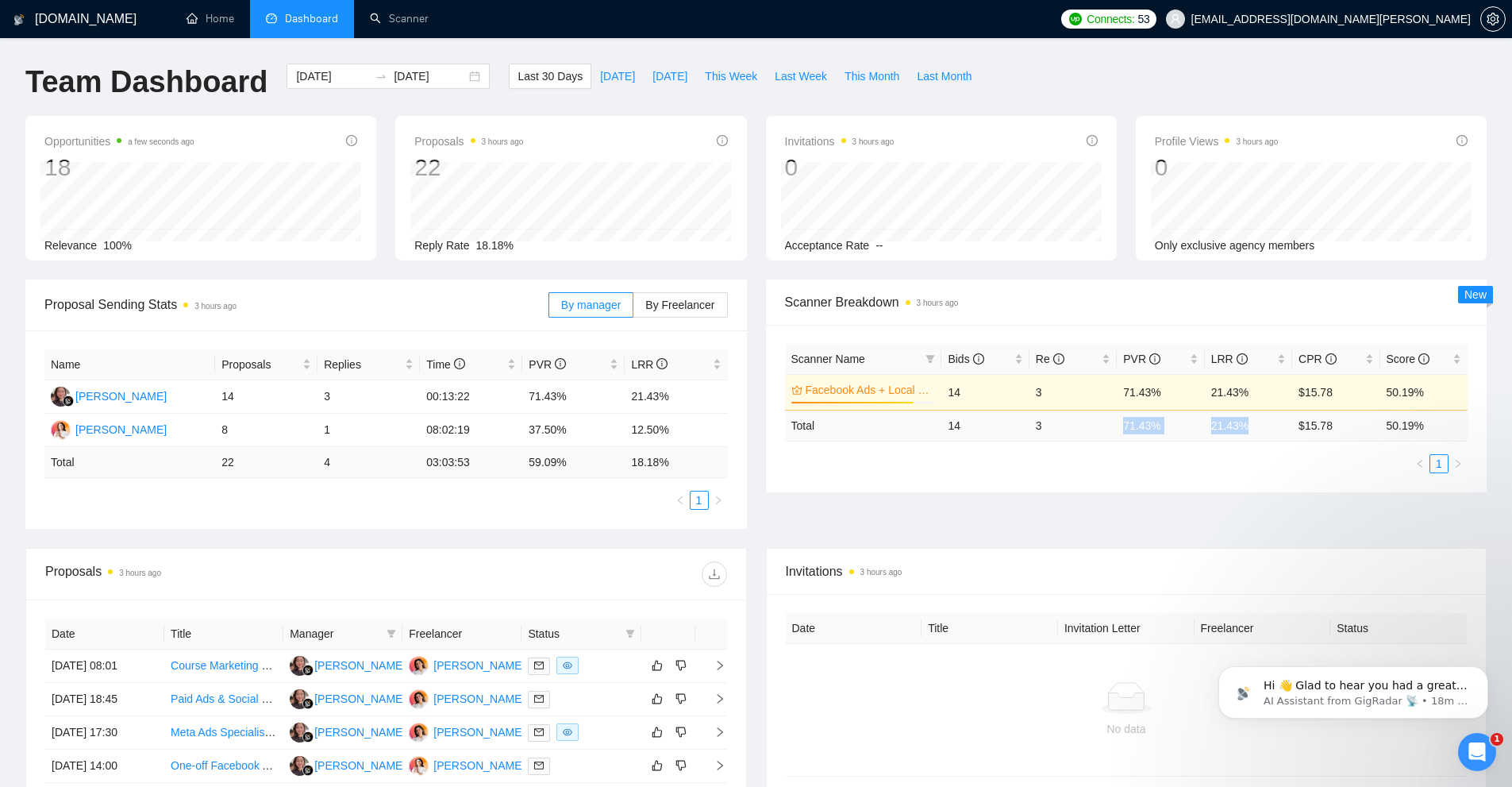
drag, startPoint x: 1099, startPoint y: 430, endPoint x: 1250, endPoint y: 434, distance: 151.1
click at [1250, 434] on tr "Total 14 3 71.43 % 21.43 % $ 15.78 50.19 %" at bounding box center [1126, 425] width 684 height 31
click at [1197, 495] on div "Proposal Sending Stats 3 hours ago By manager By Freelancer Name Proposals Repl…" at bounding box center [756, 413] width 1480 height 268
drag, startPoint x: 1108, startPoint y: 429, endPoint x: 1279, endPoint y: 445, distance: 171.7
click at [1276, 439] on tr "Total 14 3 71.43 % 21.43 % $ 15.78 50.19 %" at bounding box center [1126, 425] width 684 height 31
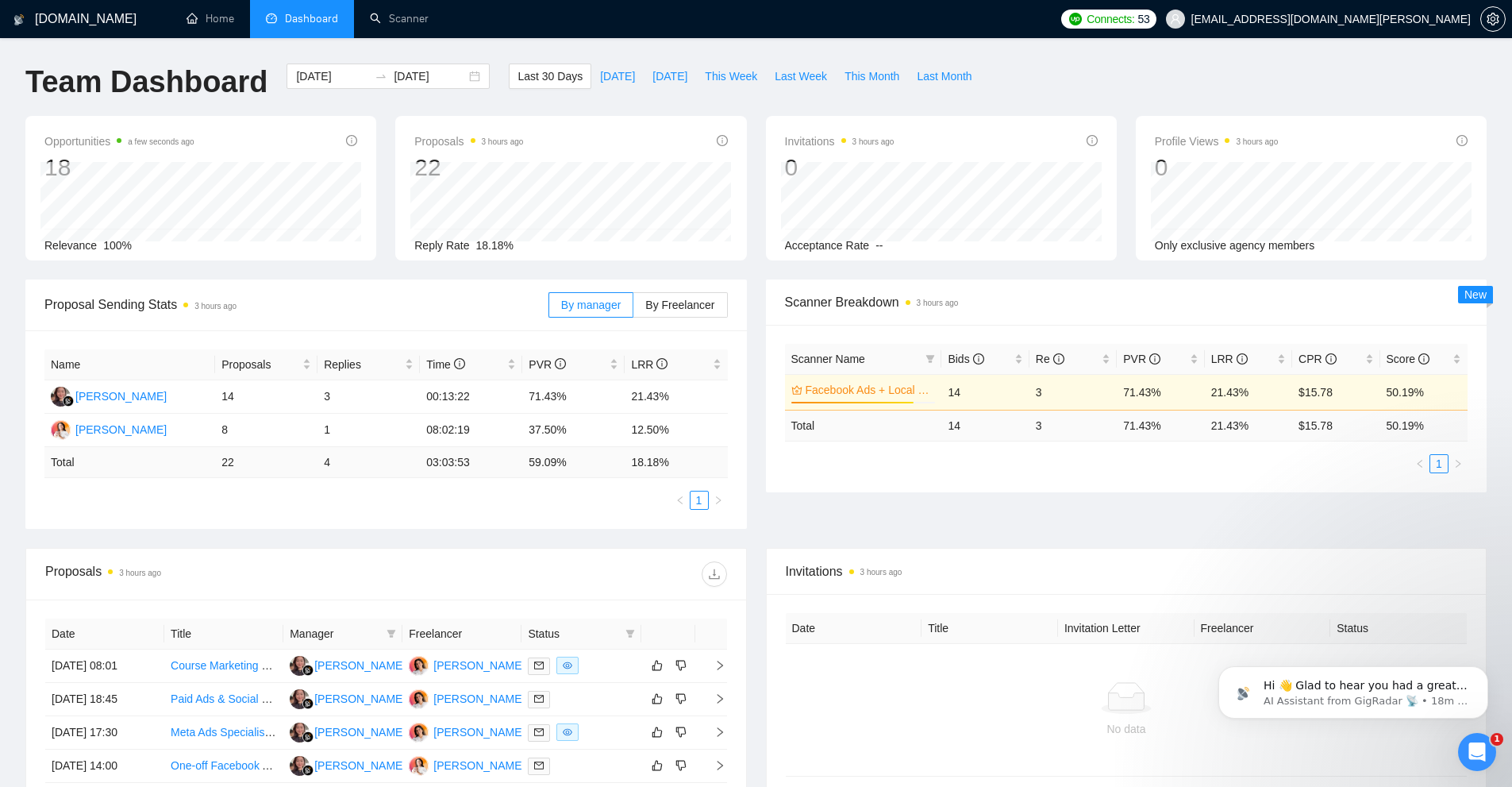
click at [1265, 464] on ul "1" at bounding box center [1126, 463] width 684 height 19
drag, startPoint x: 507, startPoint y: 404, endPoint x: 686, endPoint y: 384, distance: 180.1
click at [686, 384] on tr "[PERSON_NAME] 14 3 00:13:22 71.43% 21.43%" at bounding box center [386, 397] width 684 height 33
click at [681, 390] on td "21.43%" at bounding box center [676, 397] width 102 height 33
